Goal: Find specific page/section: Find specific page/section

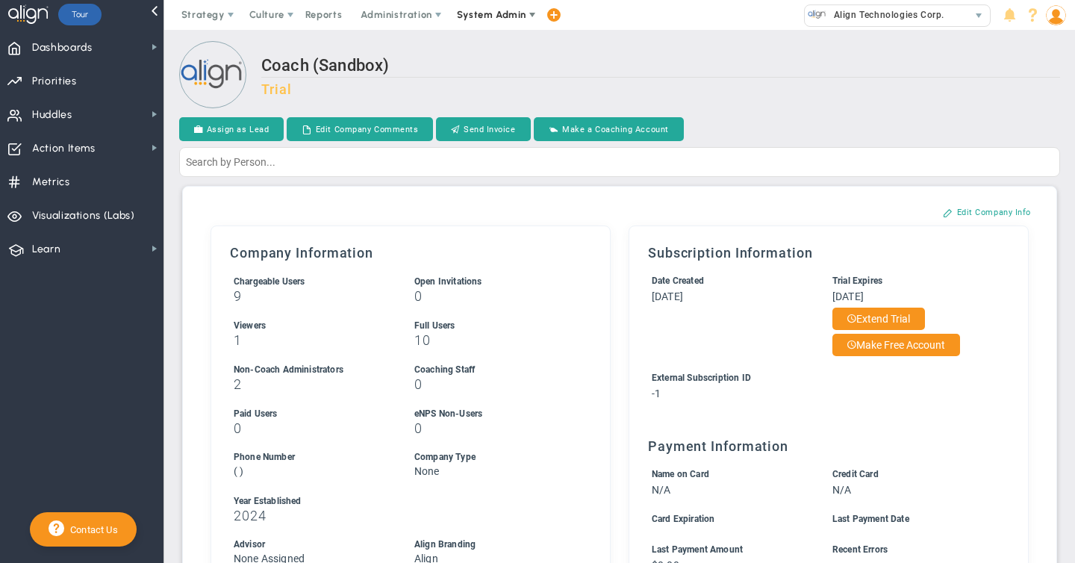
scroll to position [52, 0]
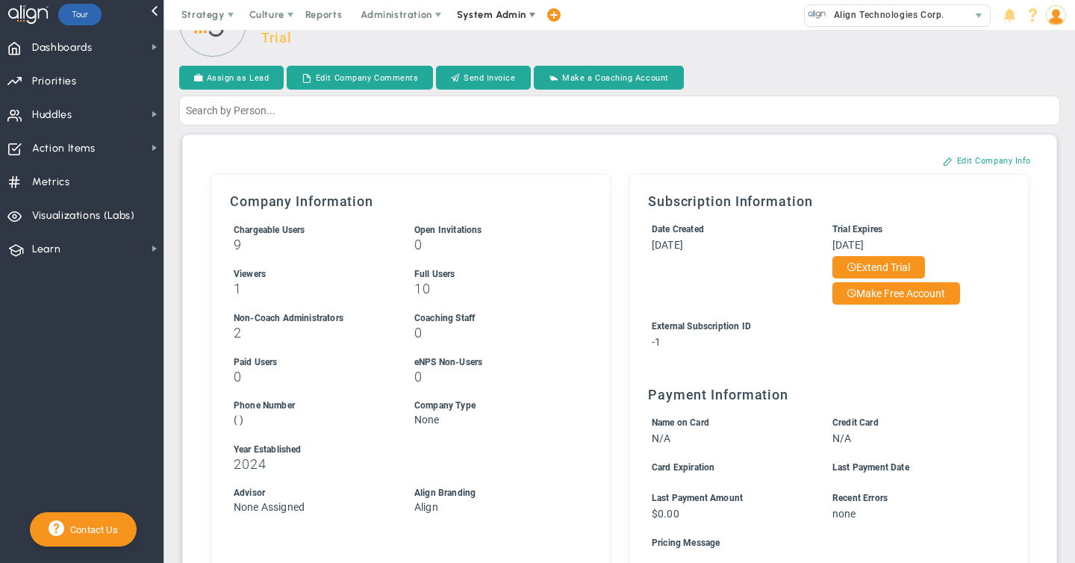
click at [476, 13] on span "System Admin" at bounding box center [491, 14] width 69 height 11
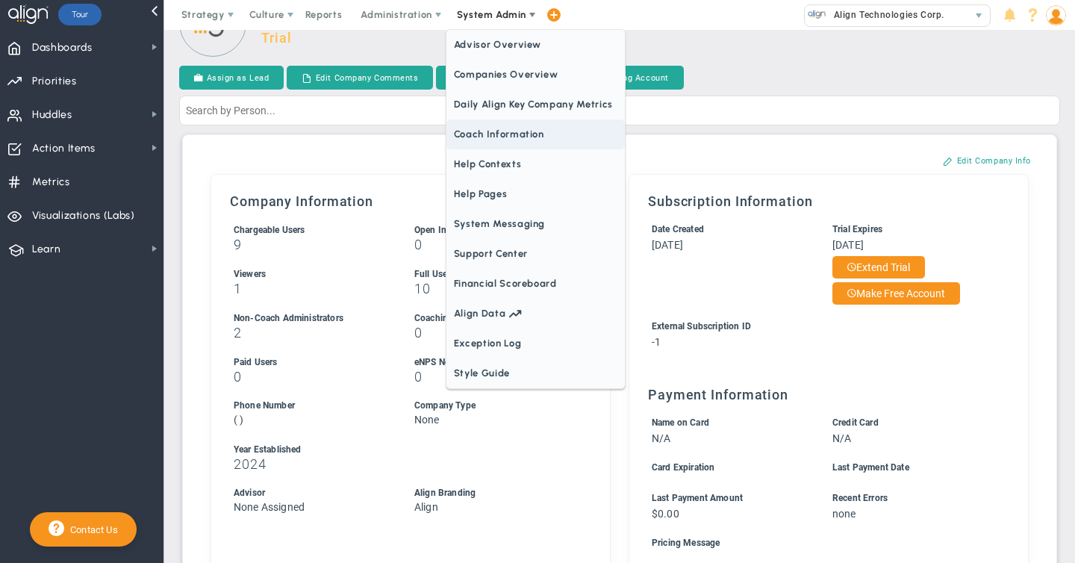
click at [480, 133] on span "Coach Information" at bounding box center [536, 134] width 178 height 30
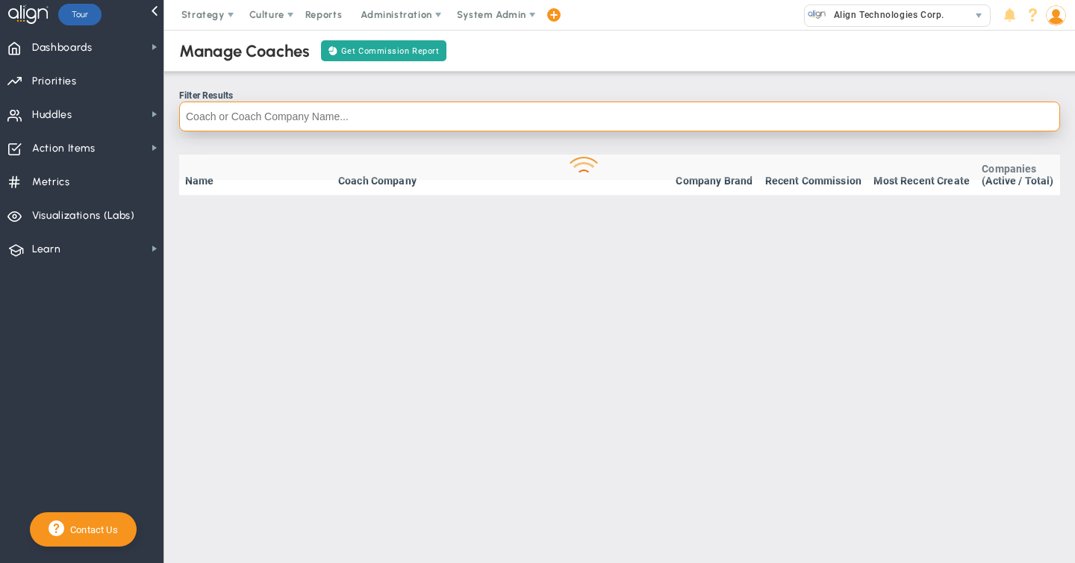
click at [214, 122] on input "text" at bounding box center [619, 117] width 881 height 30
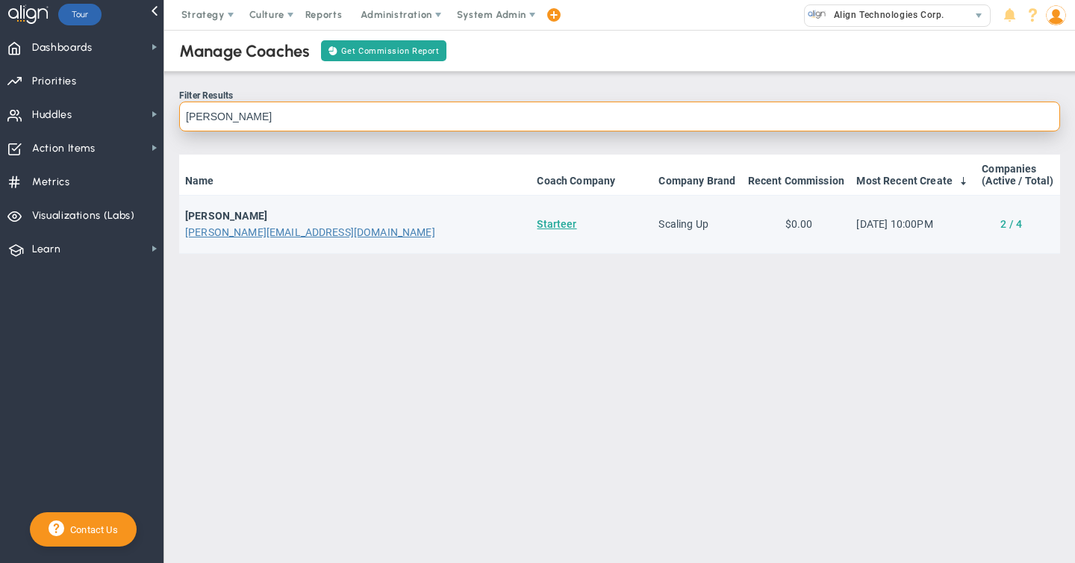
type input "[PERSON_NAME]"
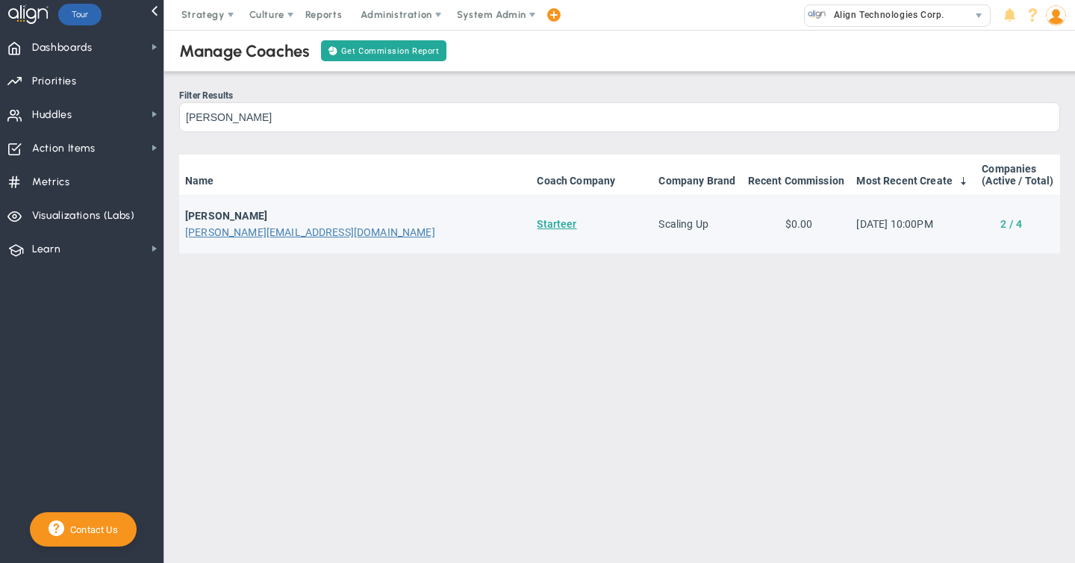
click at [1014, 226] on link "2 / 4" at bounding box center [1012, 224] width 22 height 12
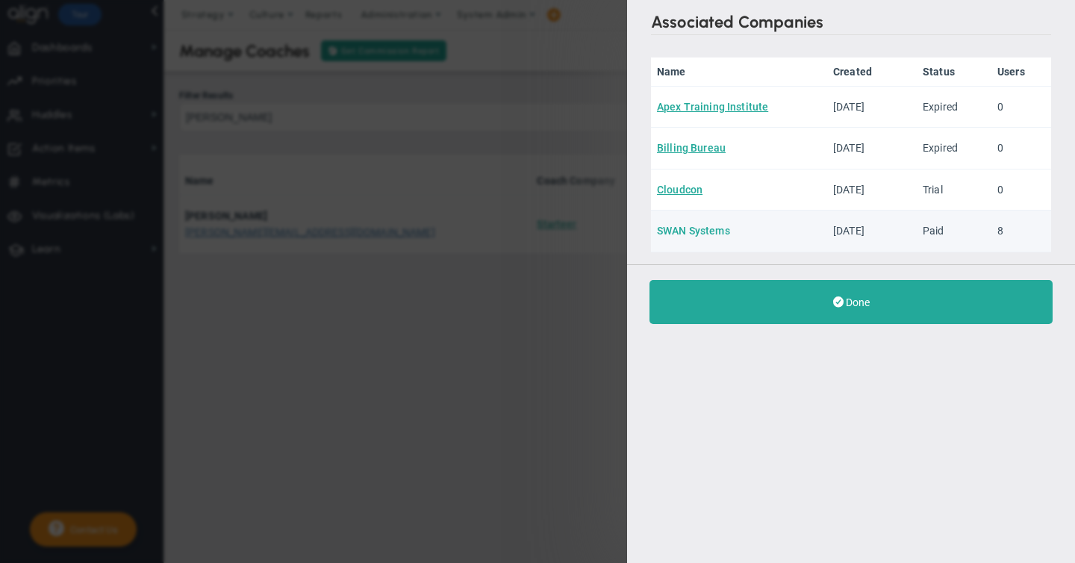
click at [691, 231] on link "SWAN Systems" at bounding box center [693, 231] width 73 height 12
